Goal: Transaction & Acquisition: Download file/media

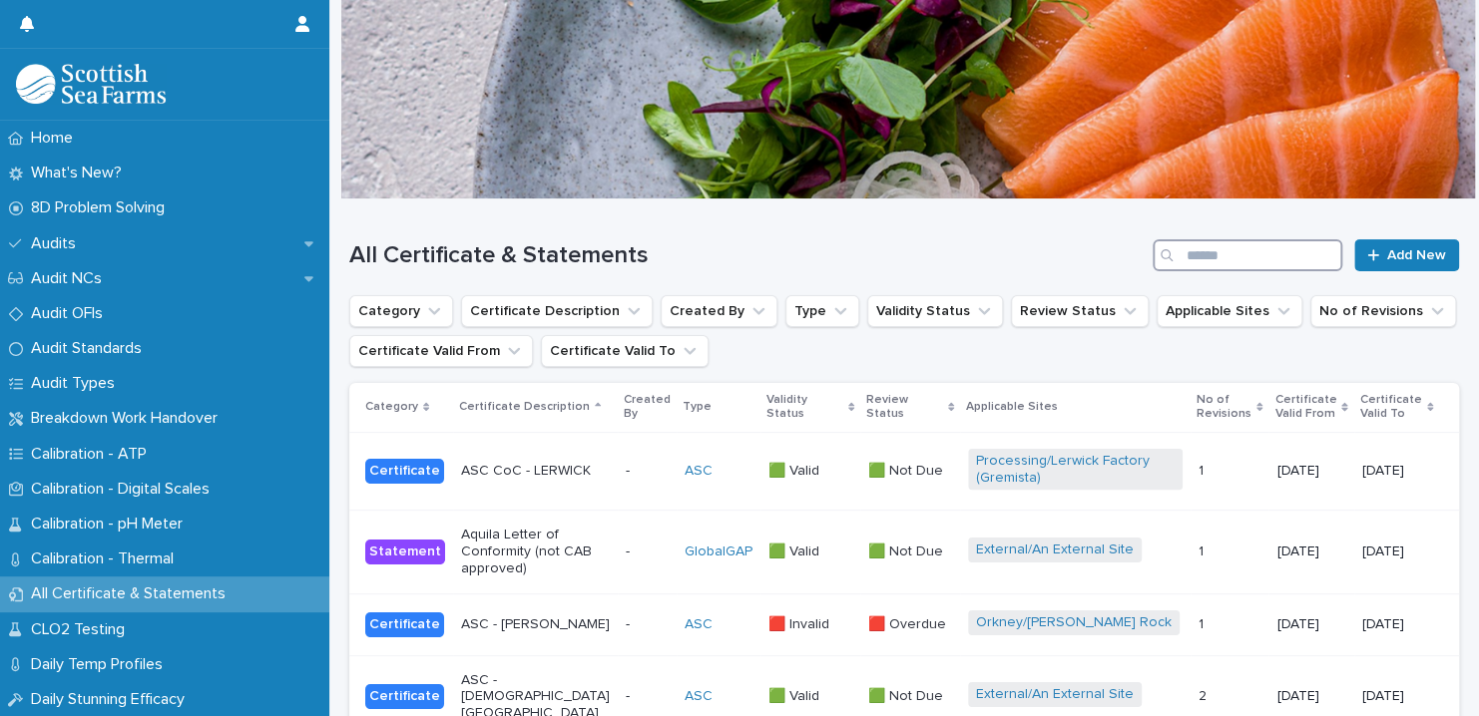
click at [1240, 249] on input "Search" at bounding box center [1247, 255] width 190 height 32
type input "*******"
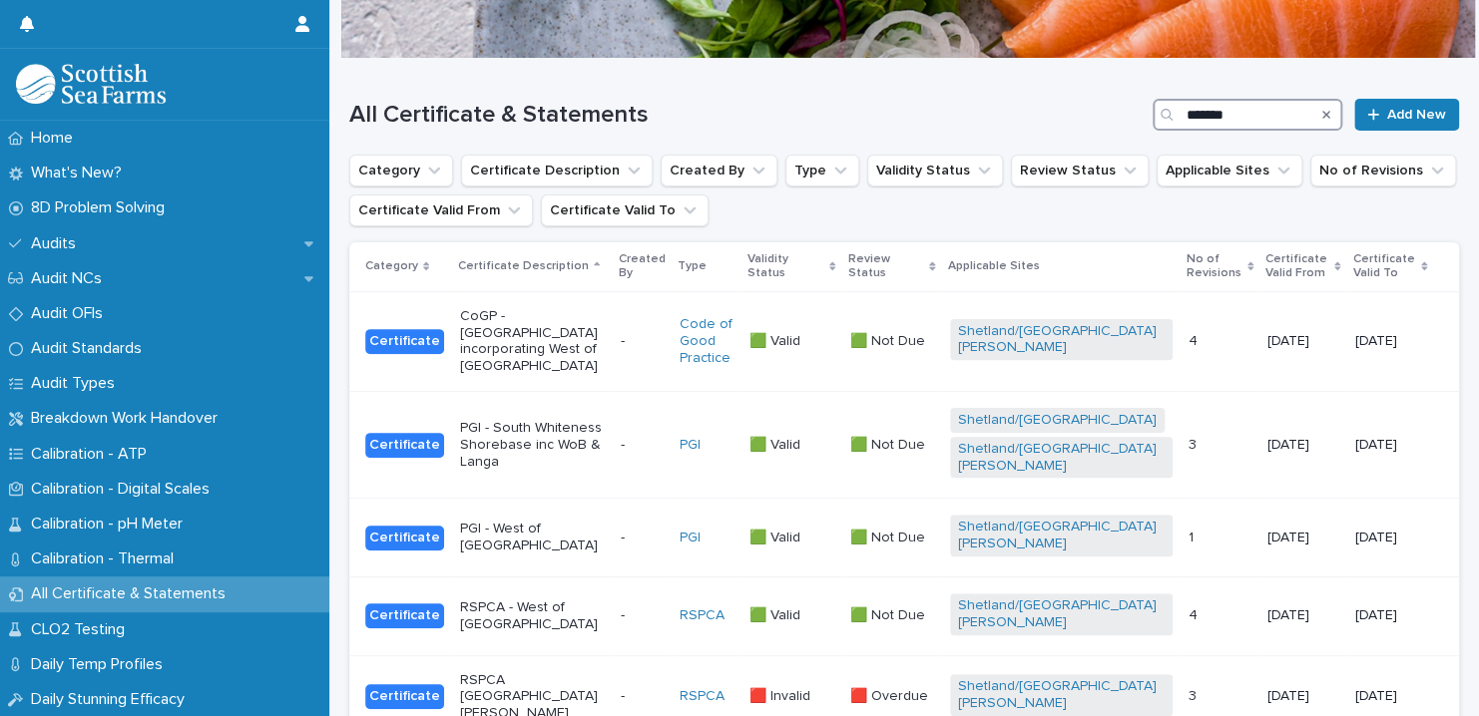
scroll to position [185, 0]
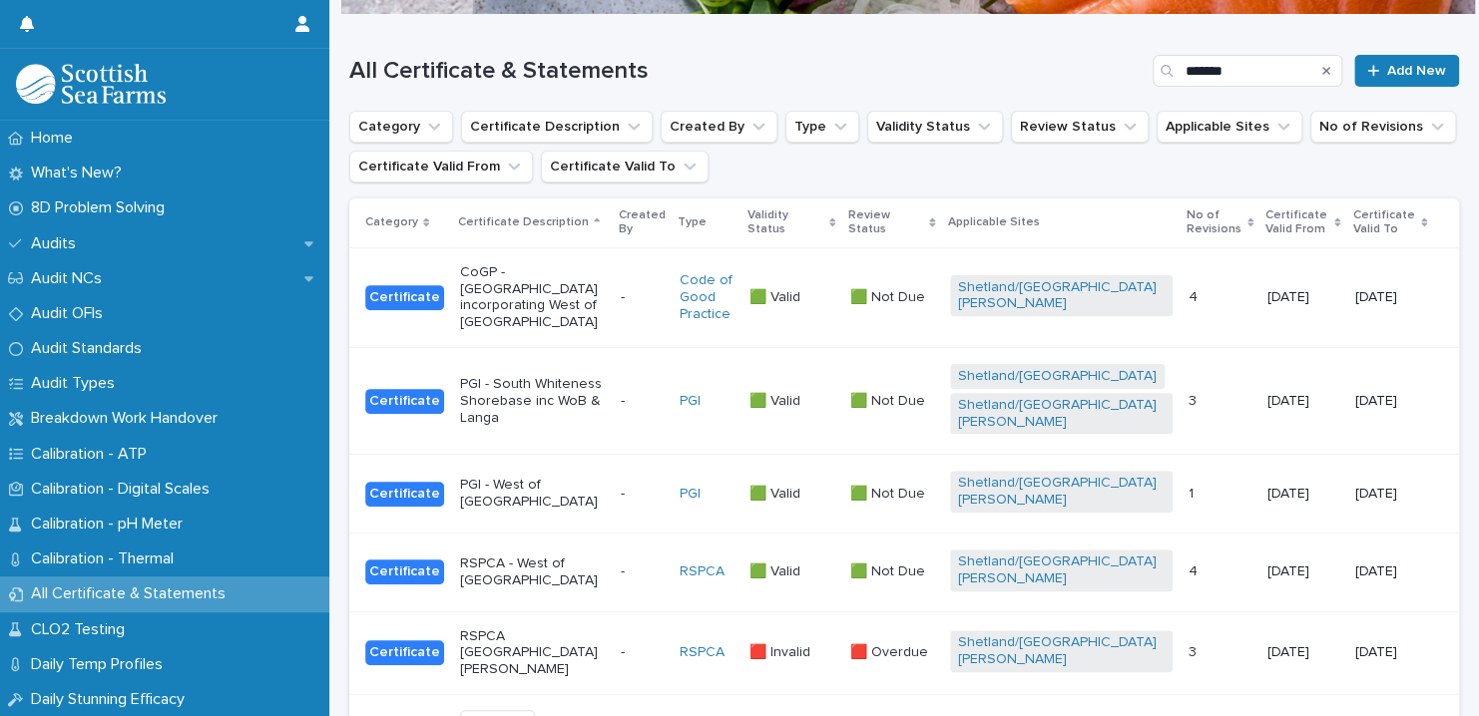
click at [919, 533] on td "🟩 Not Due 🟩 Not Due" at bounding box center [891, 572] width 100 height 79
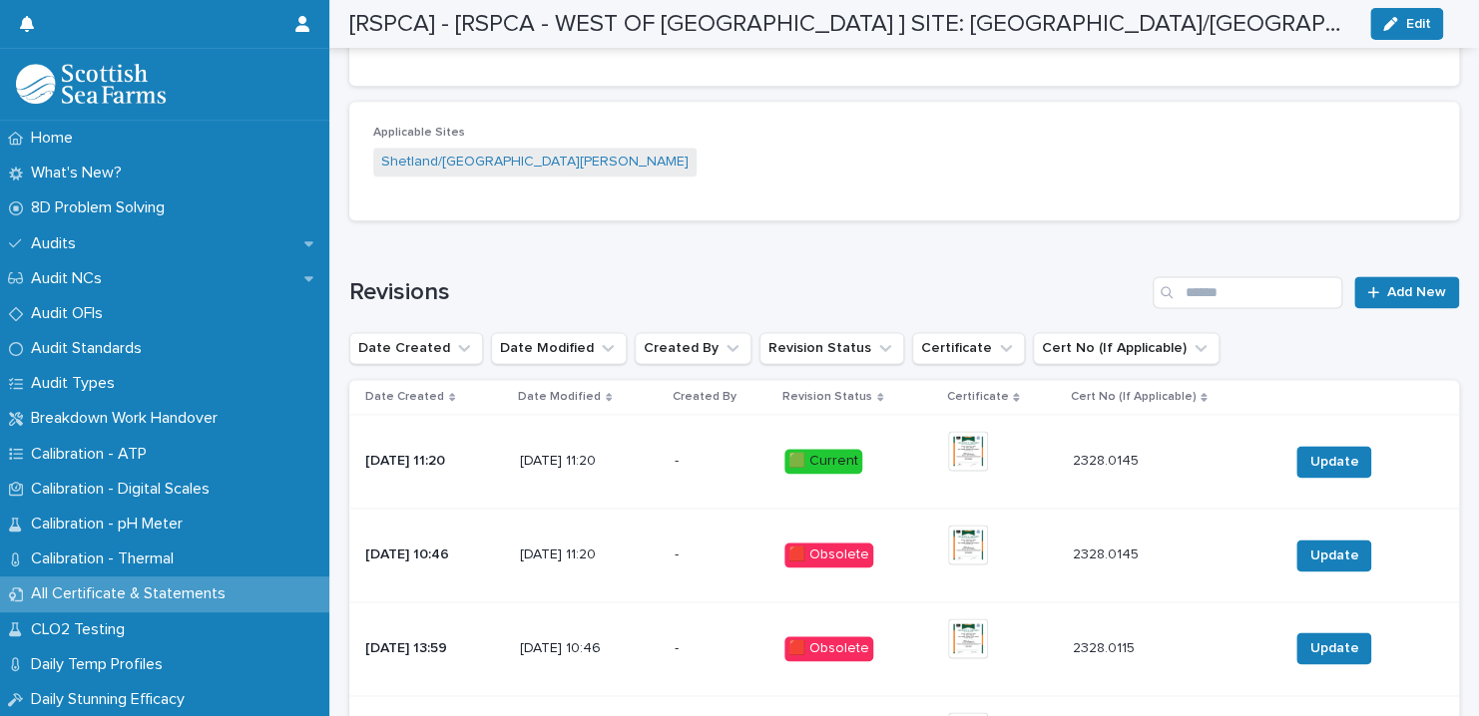
scroll to position [1188, 0]
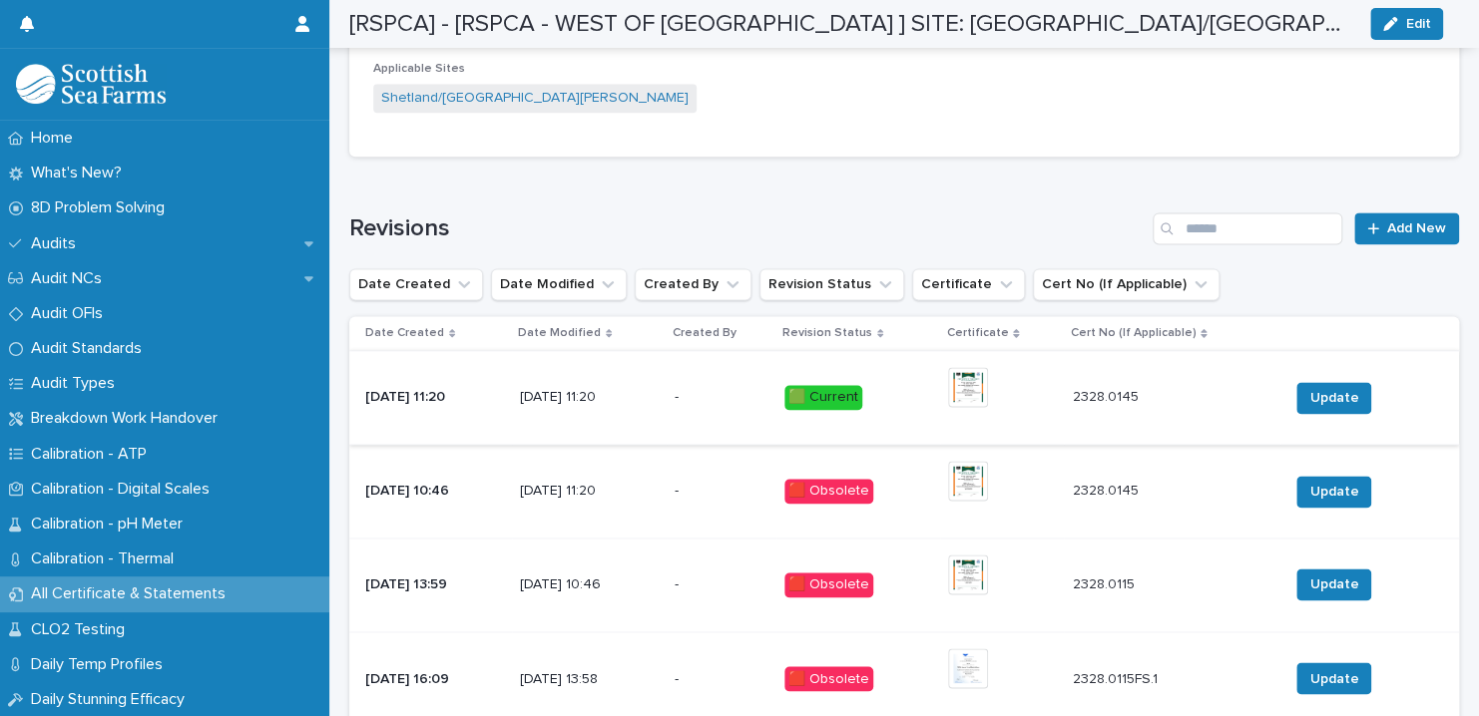
click at [975, 367] on img at bounding box center [968, 387] width 40 height 40
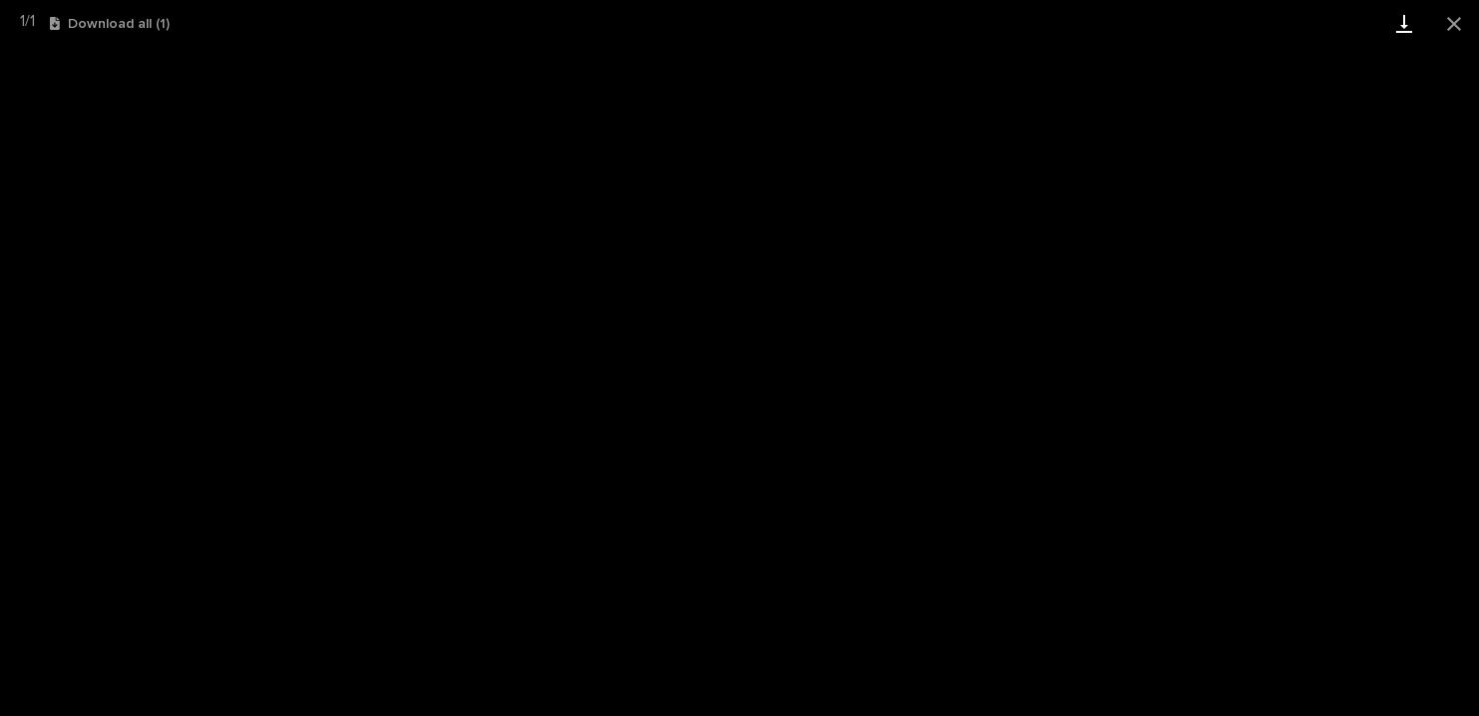
click at [1407, 46] on link "Download" at bounding box center [1404, 23] width 50 height 47
